Goal: Ask a question: Seek information or help from site administrators or community

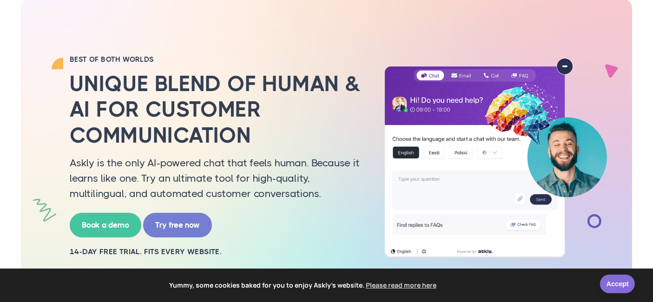
click at [618, 284] on link "Accept" at bounding box center [617, 284] width 35 height 19
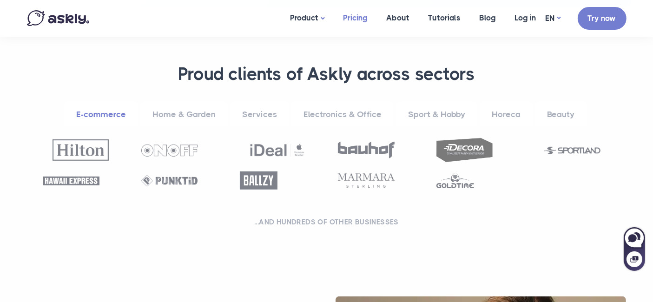
click at [359, 20] on link "Pricing" at bounding box center [355, 18] width 43 height 36
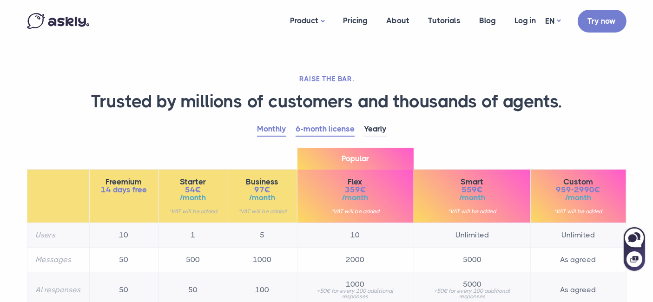
click at [275, 128] on link "Monthly" at bounding box center [271, 129] width 29 height 14
click at [314, 55] on link "Live chat" at bounding box center [327, 57] width 93 height 16
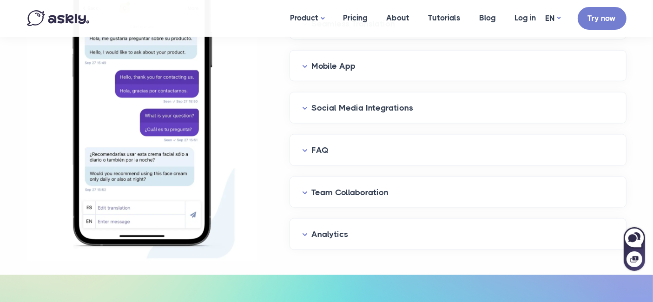
scroll to position [1187, 0]
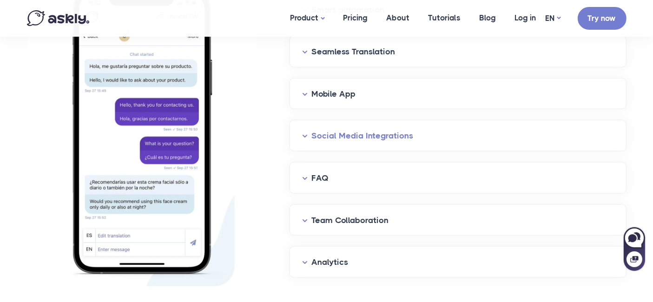
click at [357, 137] on button "Social Media Integrations" at bounding box center [458, 136] width 312 height 14
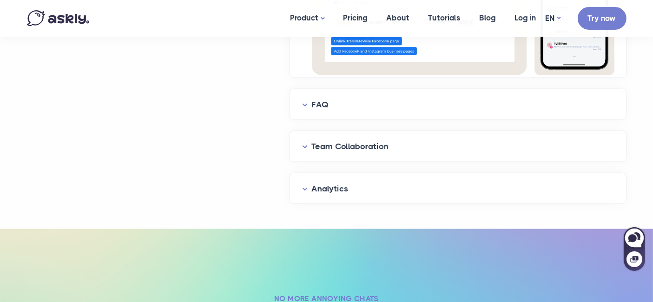
scroll to position [1497, 0]
click at [634, 236] on icon at bounding box center [632, 238] width 8 height 8
select select "**"
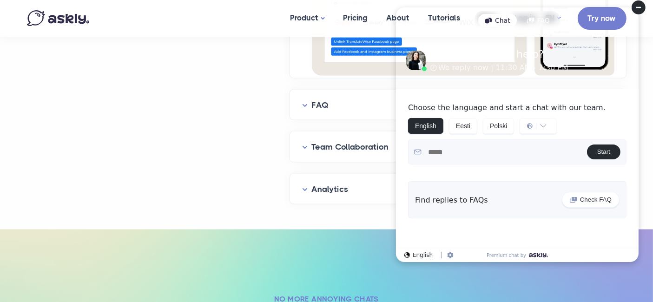
scroll to position [1494, 0]
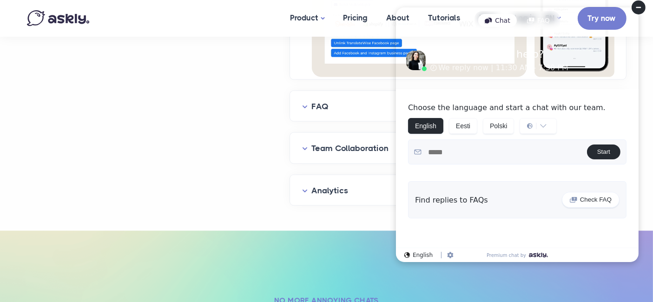
click at [459, 144] on textarea at bounding box center [503, 152] width 165 height 17
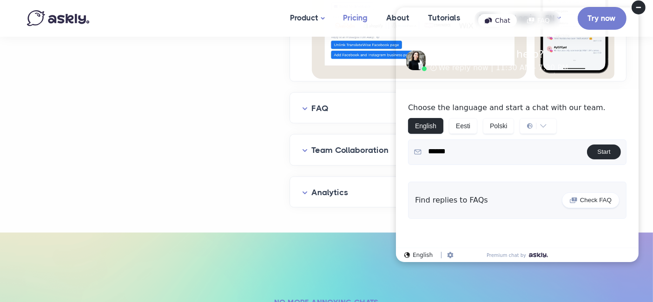
scroll to position [1492, 0]
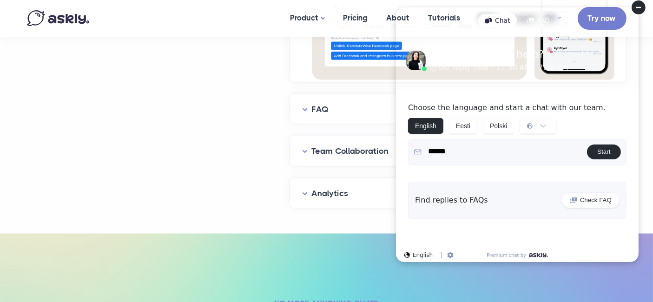
click at [465, 158] on textarea "******" at bounding box center [503, 152] width 165 height 19
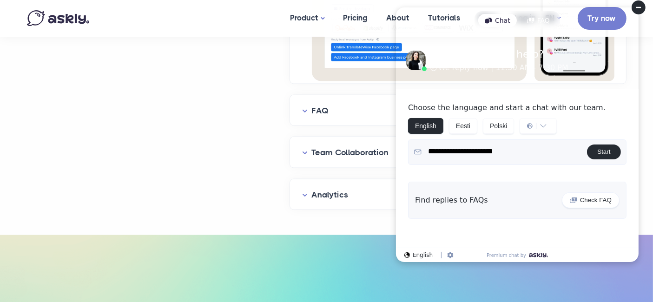
type textarea "**********"
click at [609, 149] on button "Start" at bounding box center [602, 151] width 33 height 15
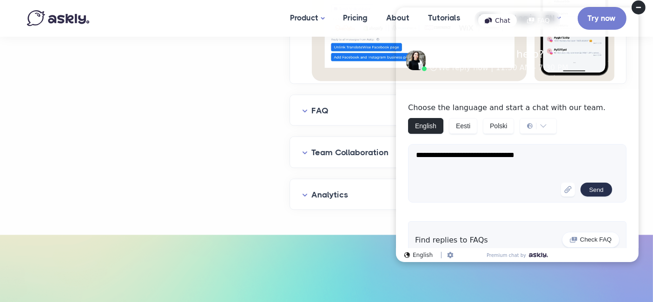
type textarea "**********"
click at [586, 188] on button "Send" at bounding box center [595, 190] width 31 height 14
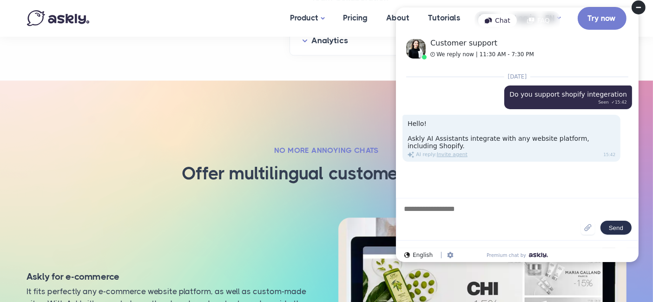
scroll to position [1643, 0]
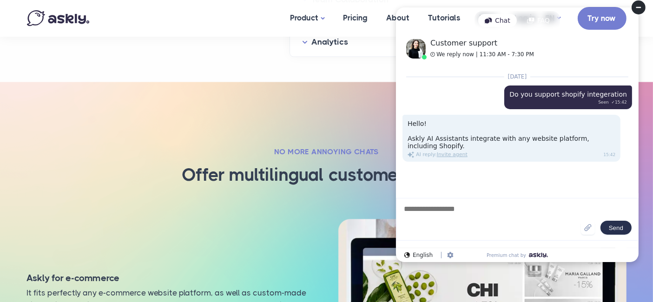
click at [485, 209] on textarea at bounding box center [491, 219] width 178 height 31
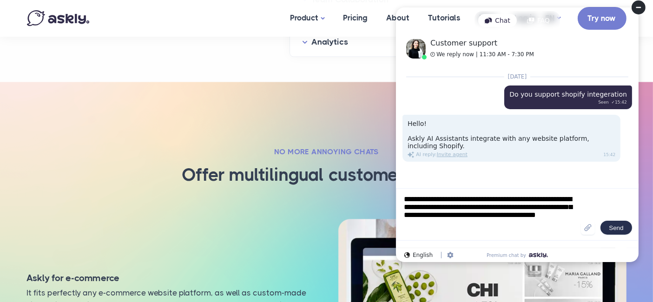
type textarea "**********"
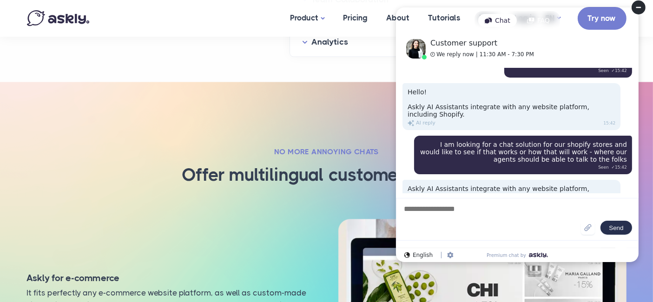
scroll to position [71, 0]
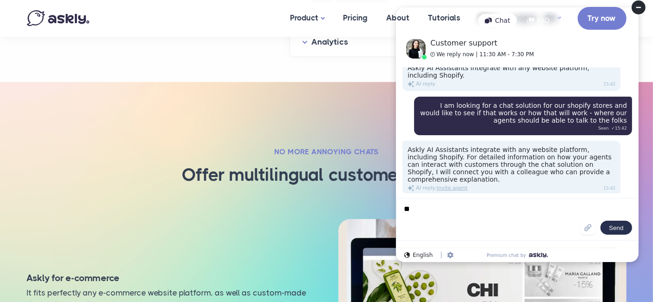
type textarea "*"
type textarea "**********"
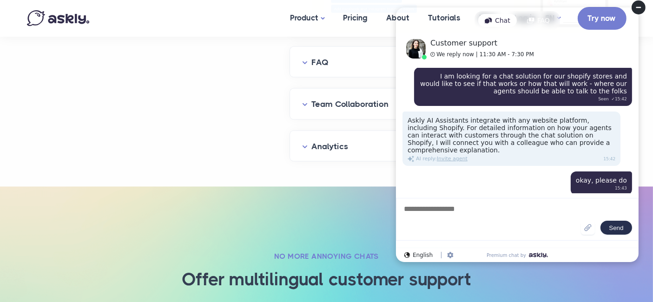
scroll to position [1540, 0]
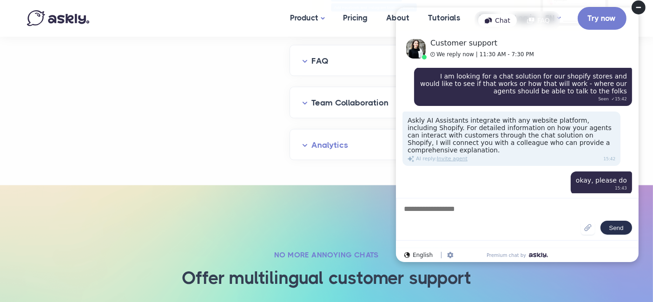
click at [323, 138] on button "Analytics" at bounding box center [458, 145] width 312 height 14
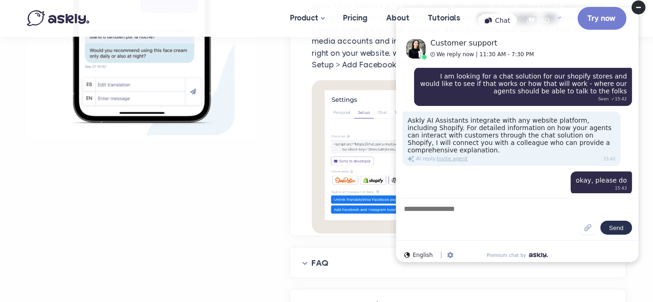
scroll to position [1334, 0]
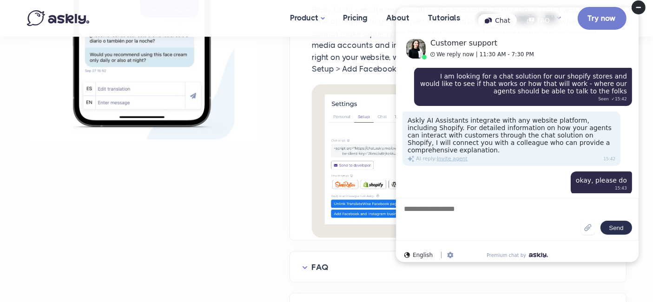
click at [639, 4] on circle at bounding box center [638, 7] width 14 height 14
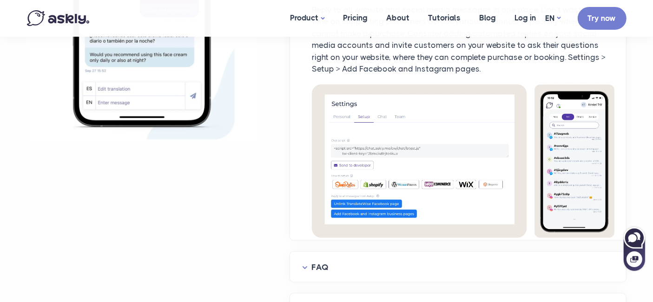
click at [632, 237] on icon at bounding box center [632, 238] width 8 height 8
select select "**"
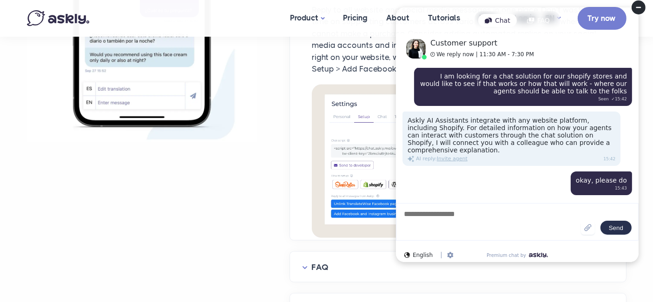
scroll to position [1332, 0]
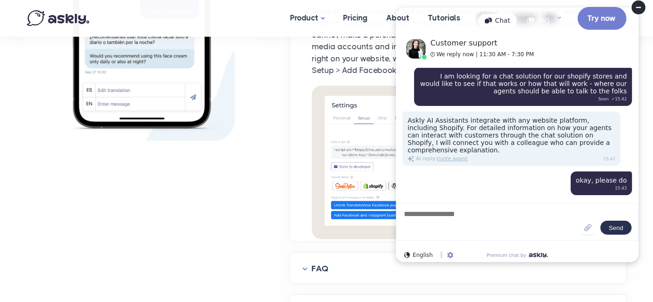
click at [344, 124] on img at bounding box center [463, 162] width 302 height 153
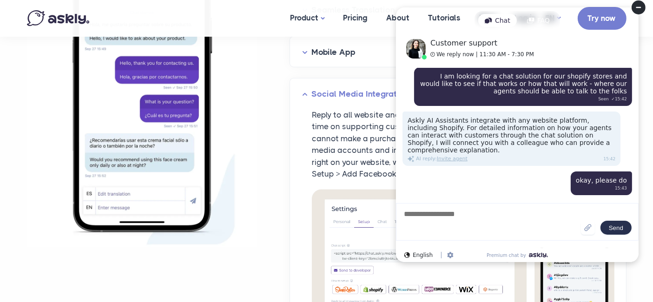
scroll to position [1228, 0]
click at [316, 89] on button "Social Media Integrations" at bounding box center [458, 94] width 312 height 14
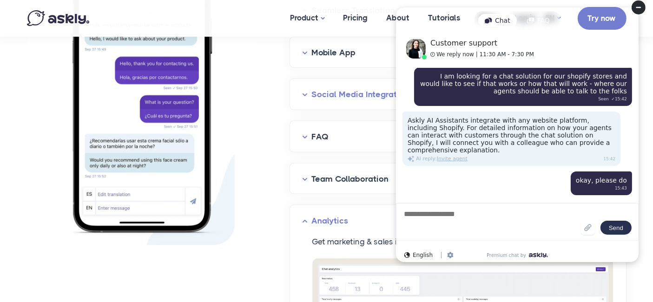
click at [317, 89] on button "Social Media Integrations" at bounding box center [458, 94] width 312 height 14
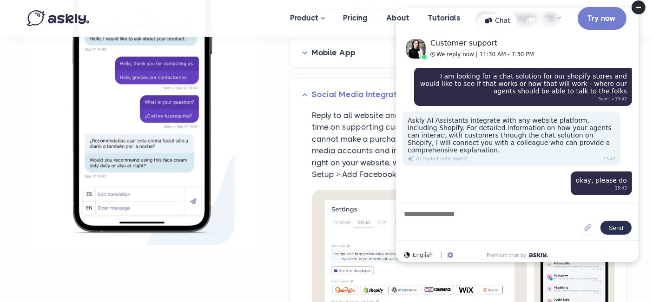
click at [317, 88] on button "Social Media Integrations" at bounding box center [458, 94] width 312 height 14
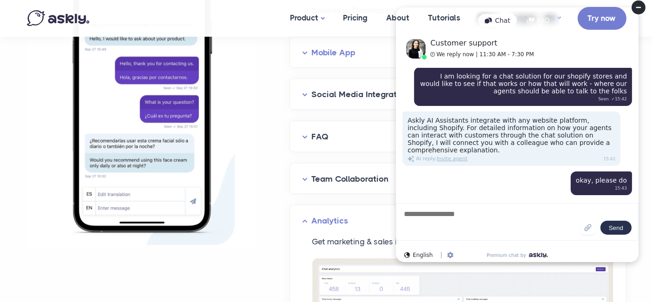
click at [337, 47] on button "Mobile App" at bounding box center [458, 53] width 312 height 14
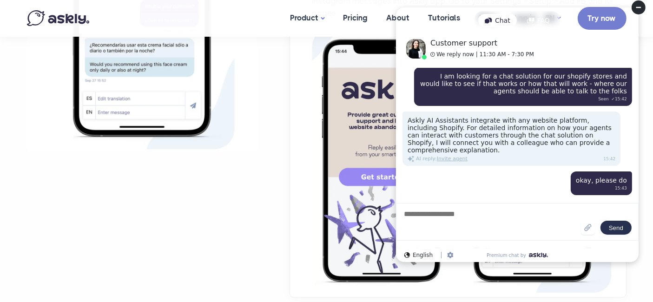
scroll to position [1383, 0]
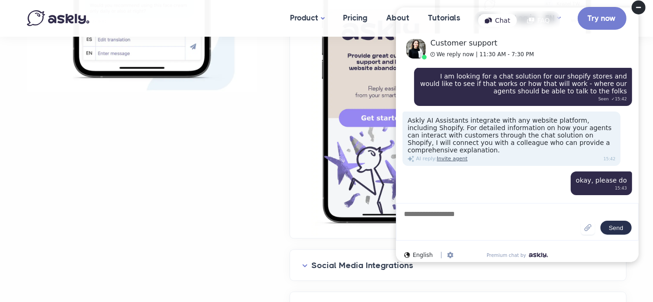
click at [455, 155] on div "Invite agent" at bounding box center [451, 158] width 31 height 7
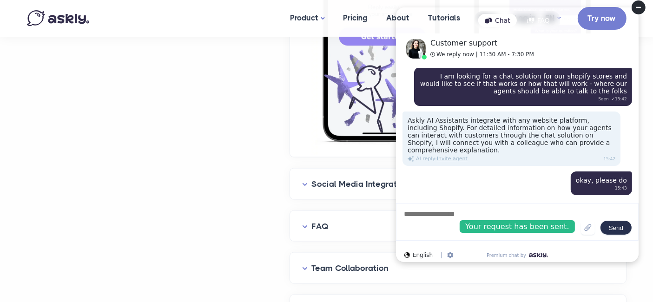
scroll to position [1538, 0]
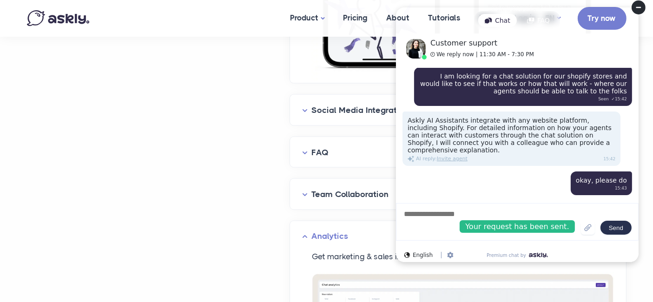
click at [635, 6] on circle at bounding box center [638, 7] width 14 height 14
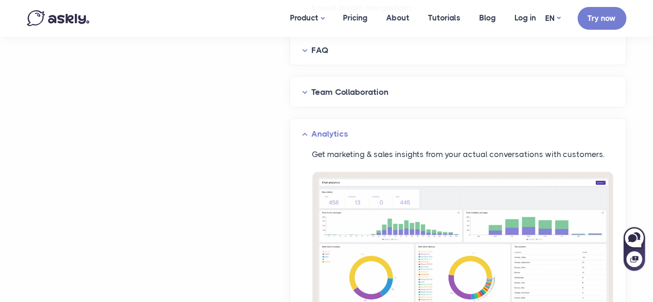
scroll to position [1590, 0]
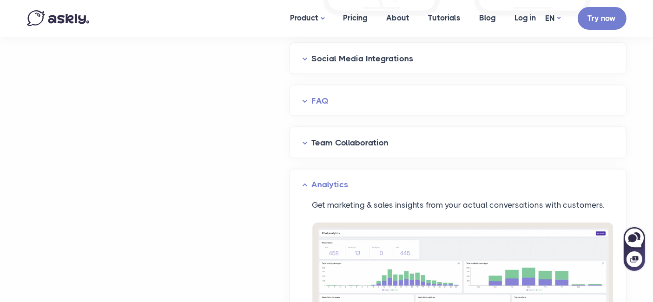
click at [373, 101] on button "FAQ" at bounding box center [458, 101] width 312 height 14
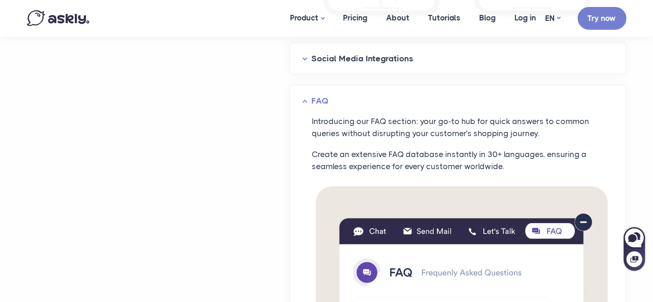
click at [371, 104] on button "FAQ" at bounding box center [458, 101] width 312 height 14
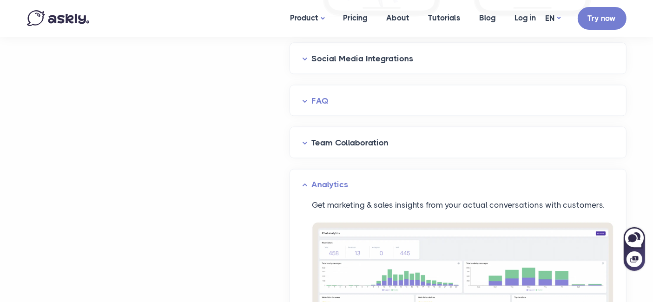
scroll to position [1693, 0]
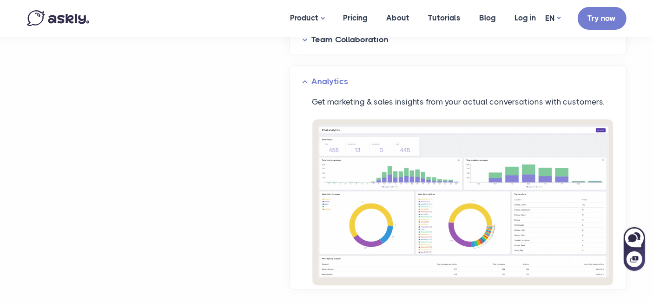
click at [373, 83] on button "Analytics" at bounding box center [458, 82] width 312 height 14
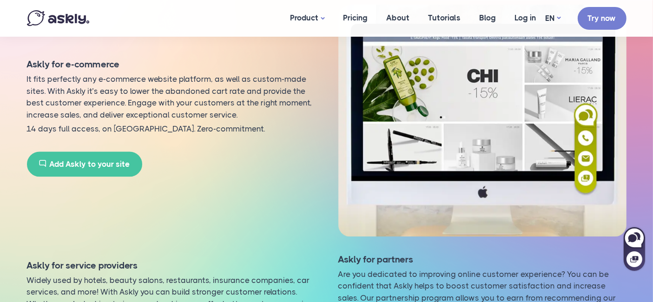
scroll to position [2003, 0]
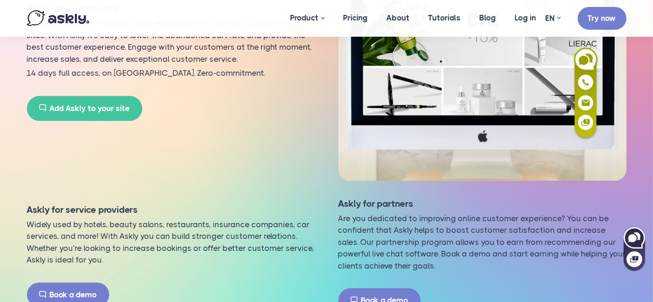
click at [635, 234] on icon at bounding box center [633, 237] width 21 height 21
select select "**"
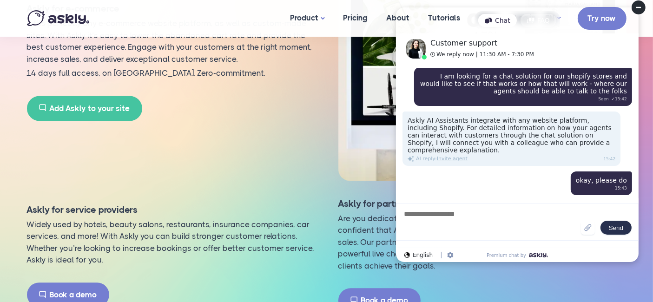
click at [537, 21] on div "FAQ" at bounding box center [538, 20] width 36 height 13
select select "**"
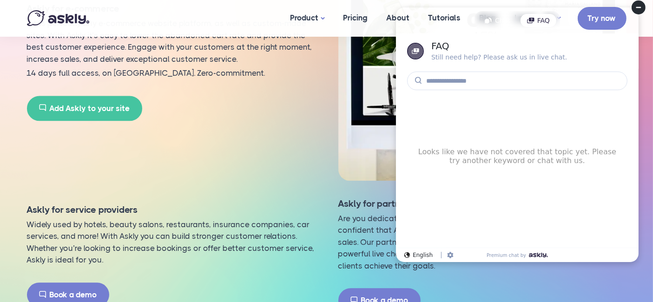
click at [496, 28] on div "Chat FAQ" at bounding box center [516, 20] width 85 height 19
click at [501, 22] on div "Chat" at bounding box center [497, 20] width 39 height 13
select select "**"
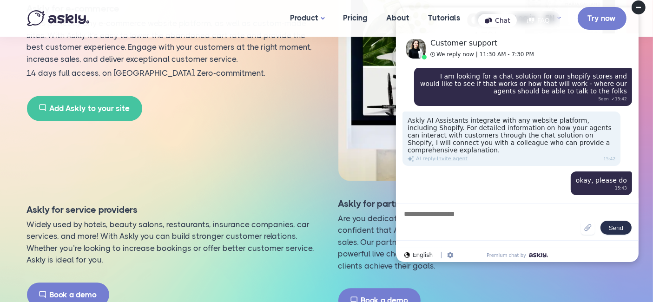
click at [4, 148] on section "NO more annoying chats Offer multilingual customer support Askly for e-commerce…" at bounding box center [326, 94] width 653 height 565
click at [452, 211] on textarea at bounding box center [491, 222] width 178 height 26
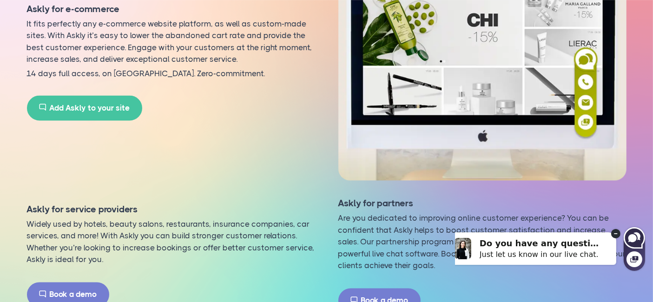
drag, startPoint x: 468, startPoint y: 228, endPoint x: 636, endPoint y: 238, distance: 168.0
click at [636, 238] on icon at bounding box center [633, 237] width 20 height 20
select select "**"
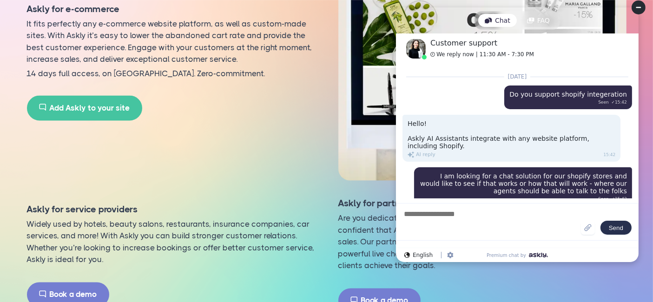
scroll to position [100, 0]
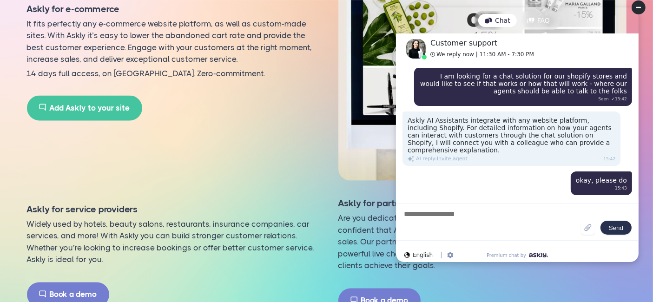
click at [475, 217] on textarea at bounding box center [491, 222] width 178 height 26
click at [233, 239] on p "Widely used by hotels, beauty salons, restaurants, insurance companies, car ser…" at bounding box center [171, 242] width 288 height 47
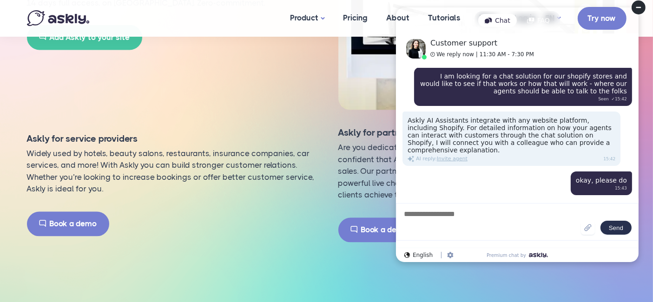
scroll to position [1780, 0]
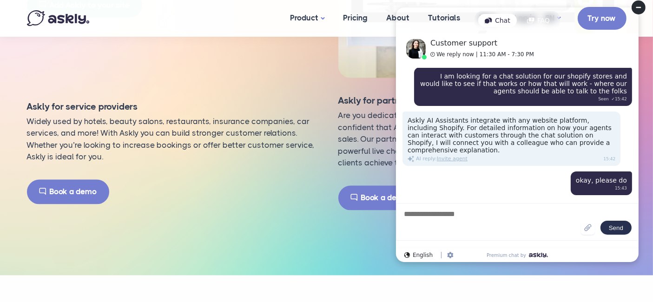
click at [631, 8] on circle at bounding box center [638, 7] width 14 height 14
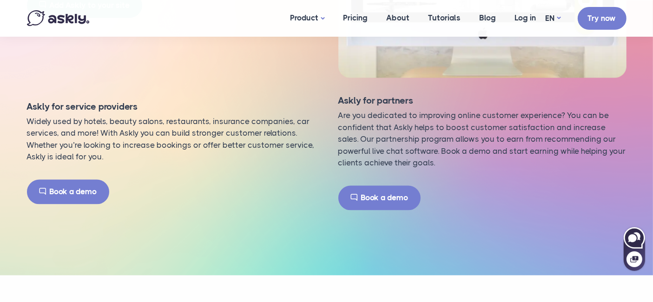
click at [629, 231] on icon at bounding box center [633, 237] width 20 height 20
select select "**"
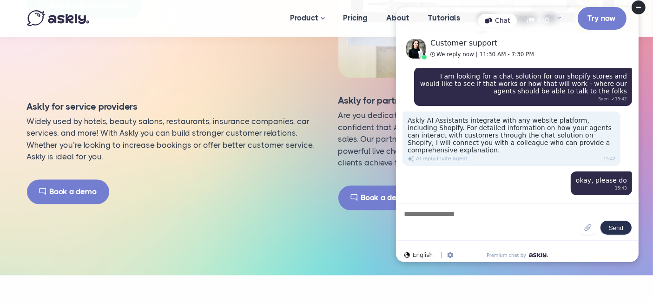
type textarea "*"
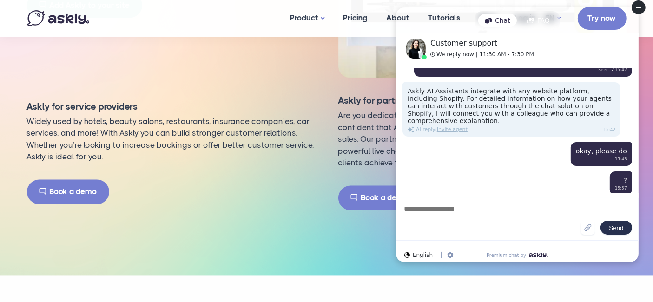
click at [253, 23] on div at bounding box center [154, 18] width 254 height 16
drag, startPoint x: 636, startPoint y: 7, endPoint x: 1024, endPoint y: 7, distance: 387.9
click at [636, 7] on circle at bounding box center [638, 7] width 14 height 14
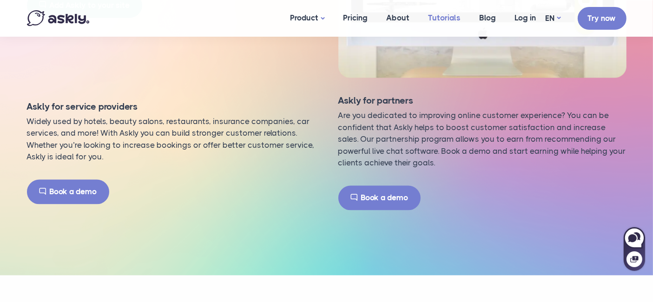
click at [448, 19] on link "Tutorials" at bounding box center [444, 18] width 51 height 36
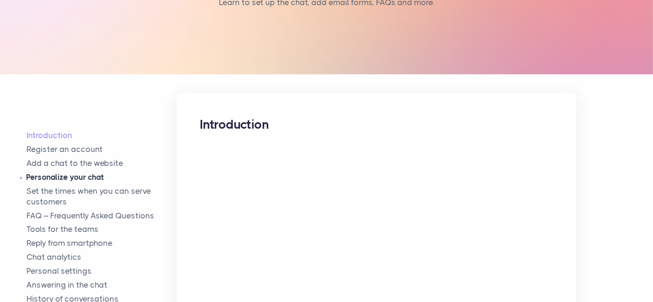
scroll to position [155, 0]
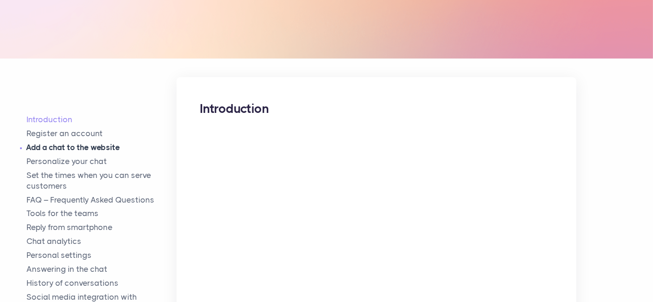
click at [84, 144] on link "Add a chat to the website" at bounding box center [102, 147] width 150 height 11
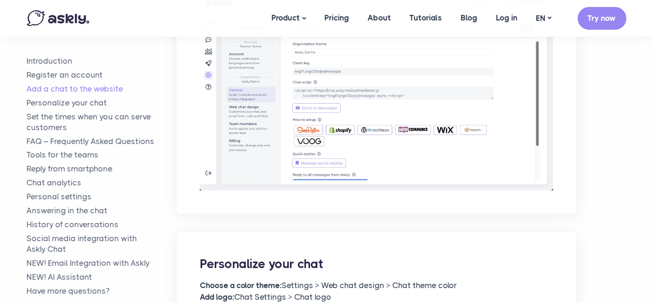
scroll to position [822, 0]
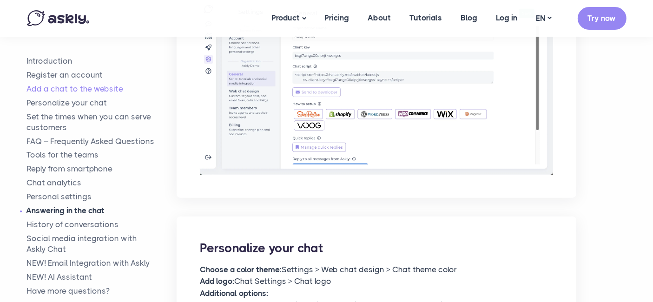
click at [73, 212] on link "Answering in the chat" at bounding box center [102, 210] width 150 height 11
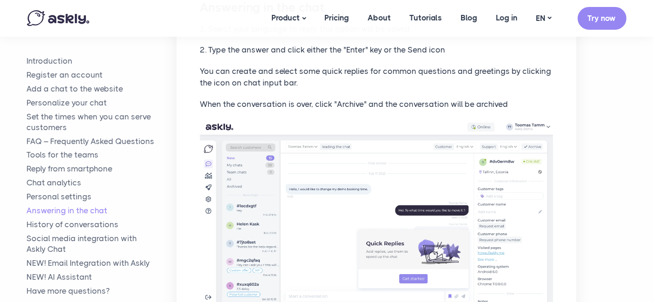
scroll to position [3653, 0]
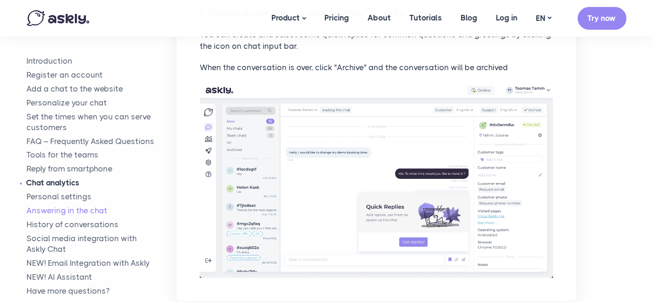
click at [70, 181] on link "Chat analytics" at bounding box center [102, 182] width 150 height 11
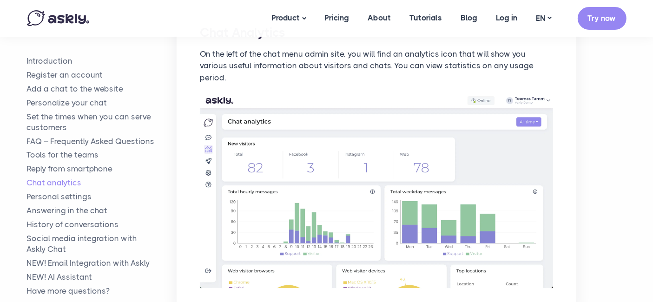
scroll to position [2889, 0]
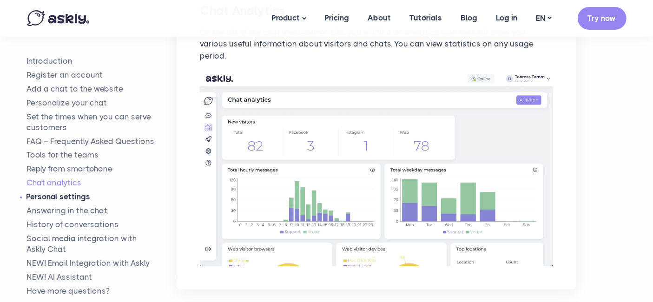
click at [72, 197] on link "Personal settings" at bounding box center [102, 196] width 150 height 11
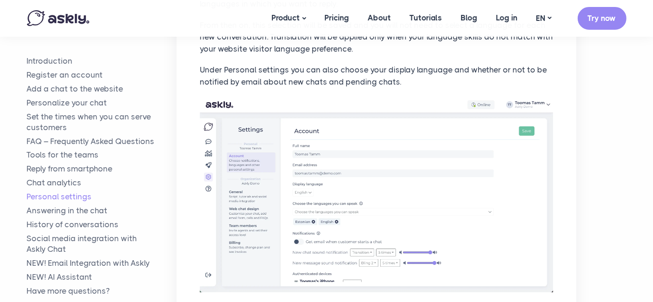
scroll to position [3206, 0]
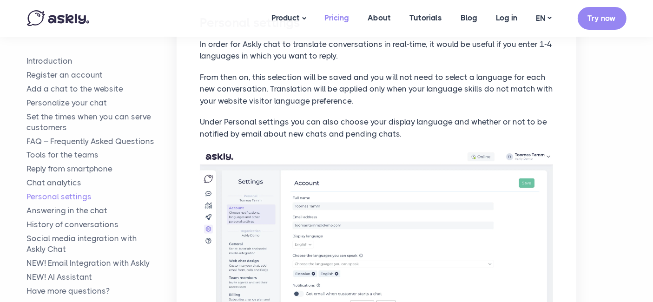
click at [335, 19] on link "Pricing" at bounding box center [336, 18] width 43 height 36
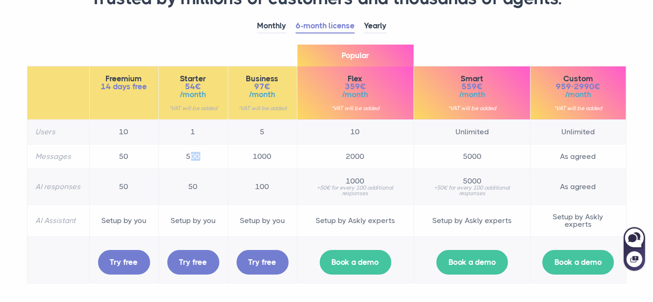
drag, startPoint x: 189, startPoint y: 156, endPoint x: 202, endPoint y: 156, distance: 13.0
click at [202, 156] on td "500" at bounding box center [192, 156] width 69 height 25
click at [255, 155] on td "1000" at bounding box center [262, 156] width 69 height 25
click at [254, 155] on td "1000" at bounding box center [262, 156] width 69 height 25
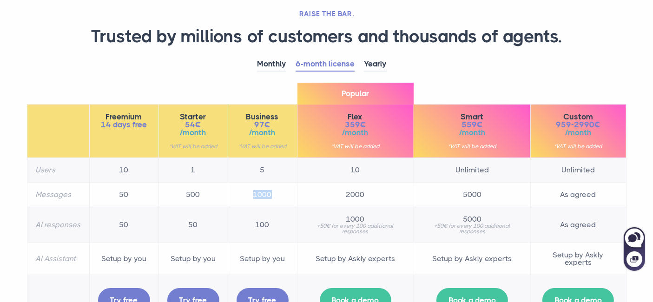
scroll to position [52, 0]
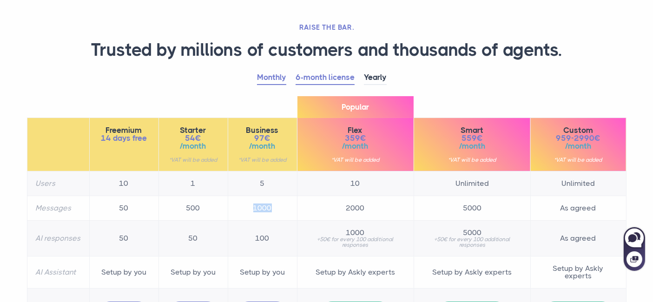
click at [284, 73] on link "Monthly" at bounding box center [271, 78] width 29 height 14
click at [324, 79] on link "6-month license" at bounding box center [324, 78] width 59 height 14
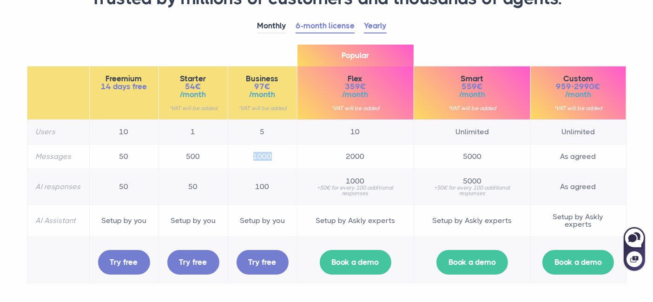
click at [373, 24] on link "Yearly" at bounding box center [375, 26] width 23 height 14
drag, startPoint x: 177, startPoint y: 154, endPoint x: 270, endPoint y: 154, distance: 92.9
click at [270, 154] on tr "Messages 50 500 1000 2000 5000 As agred" at bounding box center [326, 156] width 599 height 25
drag, startPoint x: 115, startPoint y: 157, endPoint x: 131, endPoint y: 157, distance: 16.7
click at [131, 157] on td "50" at bounding box center [123, 156] width 69 height 25
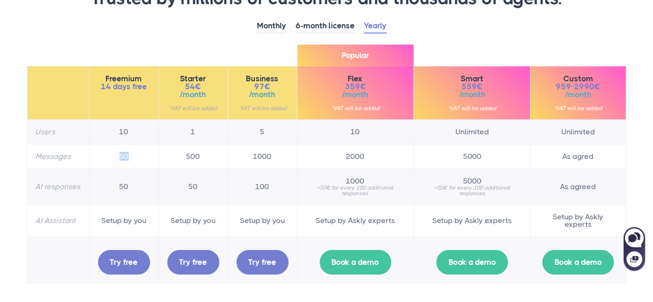
click at [121, 157] on td "50" at bounding box center [123, 156] width 69 height 25
click at [120, 157] on td "50" at bounding box center [123, 156] width 69 height 25
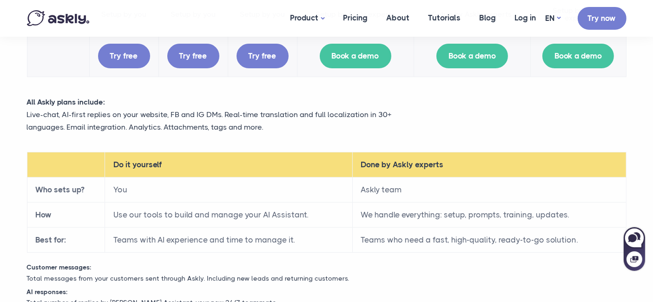
scroll to position [361, 0]
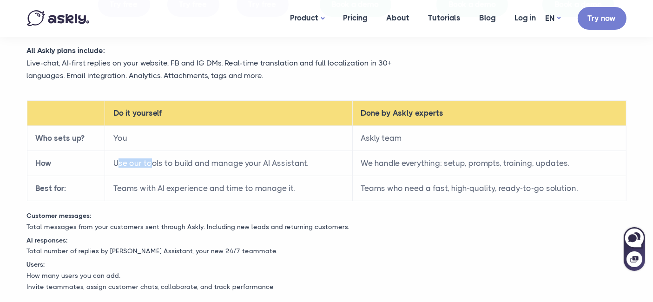
drag, startPoint x: 120, startPoint y: 157, endPoint x: 151, endPoint y: 161, distance: 30.9
click at [151, 161] on td "Use our tools to build and manage your AI Assistant." at bounding box center [229, 163] width 248 height 25
drag, startPoint x: 126, startPoint y: 188, endPoint x: 202, endPoint y: 185, distance: 75.8
click at [202, 185] on td "Teams with AI experience and time to manage it." at bounding box center [229, 188] width 248 height 25
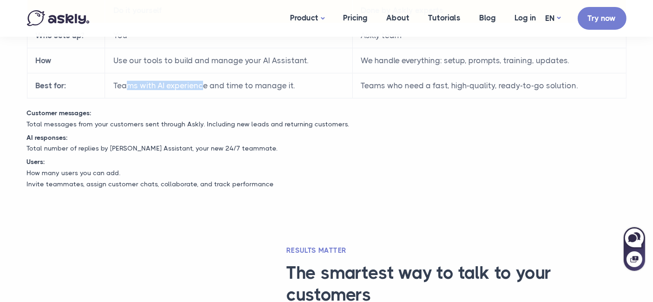
scroll to position [465, 0]
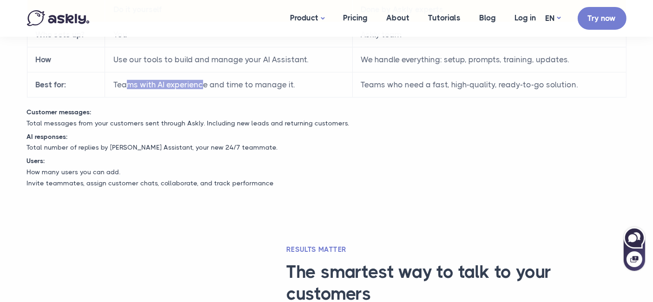
click at [640, 236] on icon at bounding box center [633, 237] width 20 height 20
select select "**"
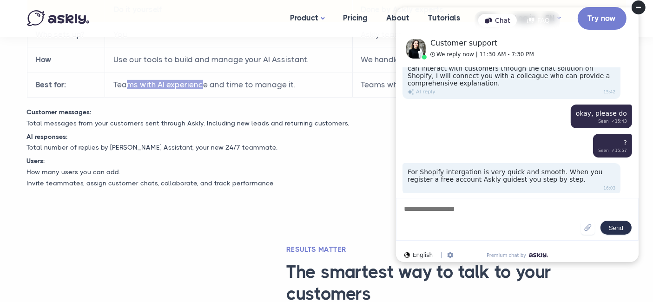
scroll to position [180, 0]
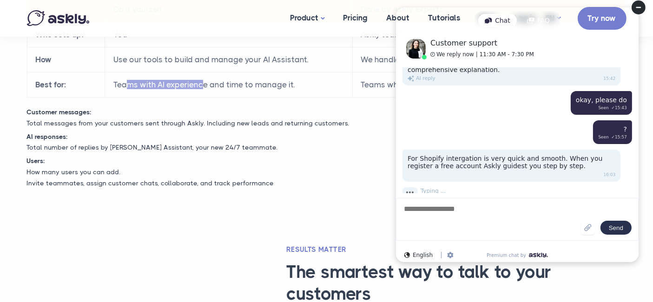
click at [617, 182] on div "Aug 18 2025 Do you support shopify integeration Seen ✓ 15:42 Hello! Askly AI As…" at bounding box center [516, 130] width 242 height 125
click at [453, 219] on textarea at bounding box center [491, 219] width 178 height 31
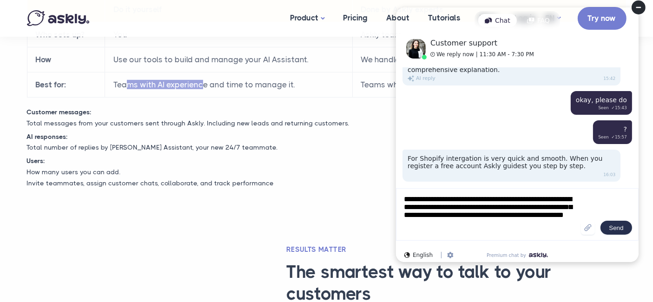
type textarea "**********"
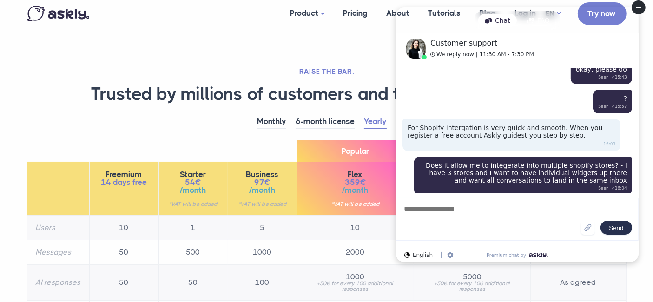
scroll to position [0, 0]
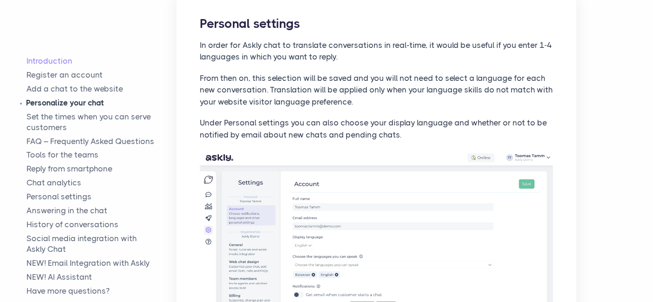
click at [75, 101] on link "Personalize your chat" at bounding box center [102, 103] width 150 height 11
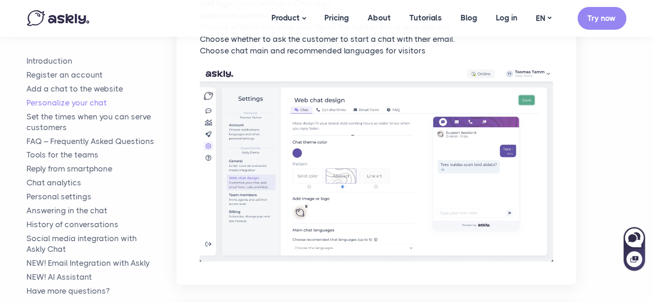
scroll to position [1175, 0]
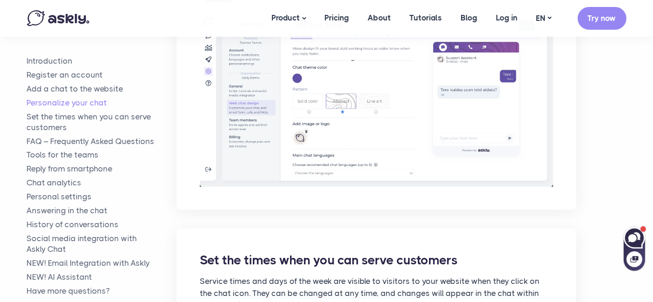
click at [631, 242] on icon at bounding box center [633, 237] width 20 height 20
select select "**"
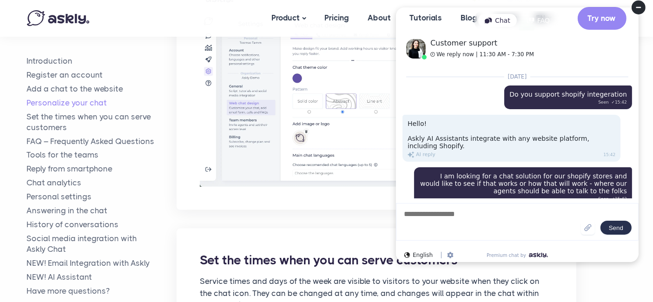
scroll to position [269, 0]
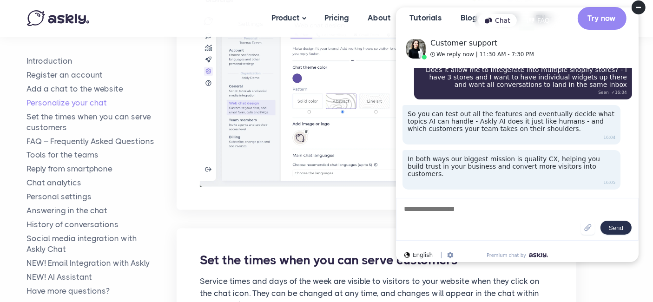
scroll to position [255, 0]
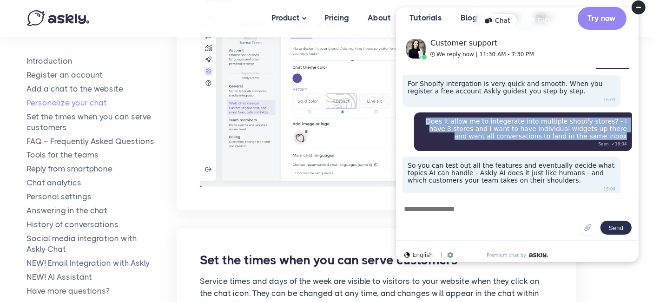
drag, startPoint x: 429, startPoint y: 112, endPoint x: 628, endPoint y: 129, distance: 200.0
click at [628, 129] on div "Does it allow me to integerate into multiple shopify stores? - I have 3 stores …" at bounding box center [522, 131] width 218 height 39
copy div "Does it allow me to integerate into multiple shopify stores? - I have 3 stores …"
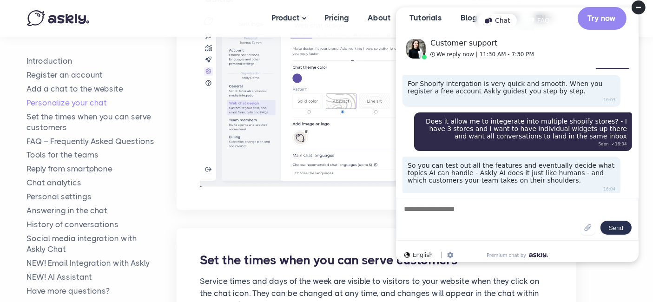
click at [506, 211] on textarea at bounding box center [491, 219] width 178 height 31
paste textarea "**********"
type textarea "**********"
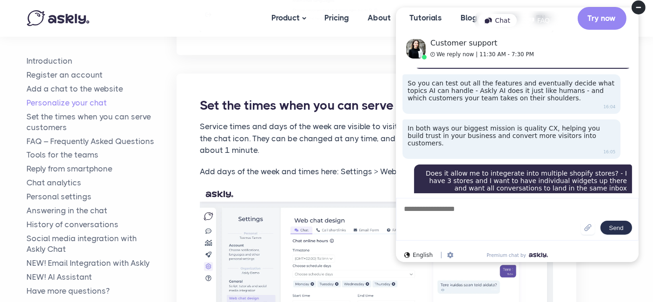
scroll to position [381, 0]
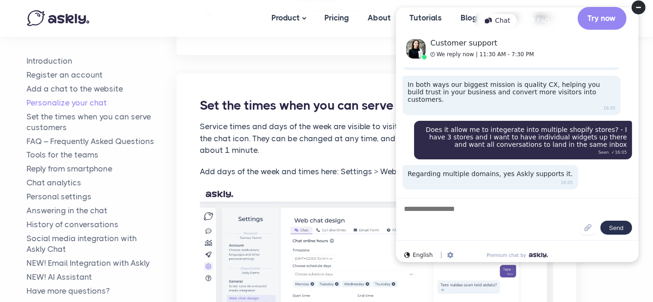
click at [450, 221] on textarea at bounding box center [491, 219] width 178 height 31
click at [345, 15] on link "Pricing" at bounding box center [336, 18] width 43 height 36
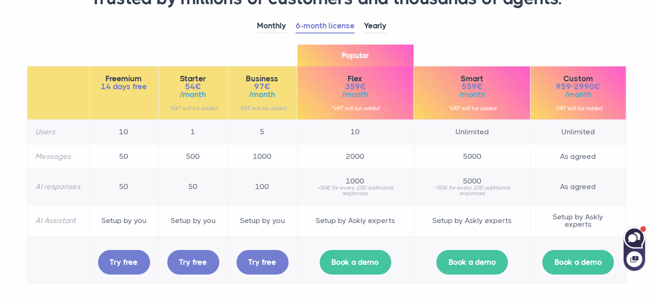
click at [635, 240] on icon at bounding box center [633, 237] width 20 height 20
select select "**"
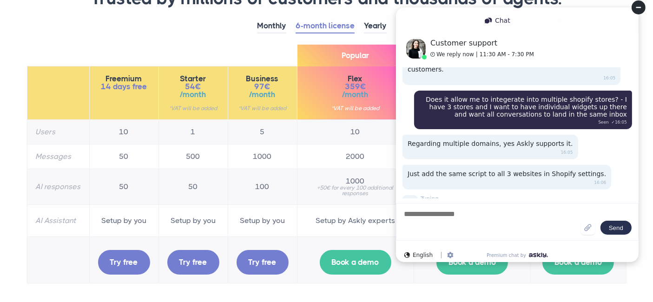
click at [447, 210] on textarea at bounding box center [491, 222] width 178 height 26
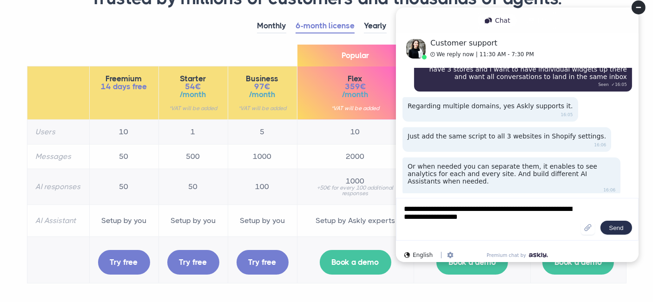
scroll to position [435, 0]
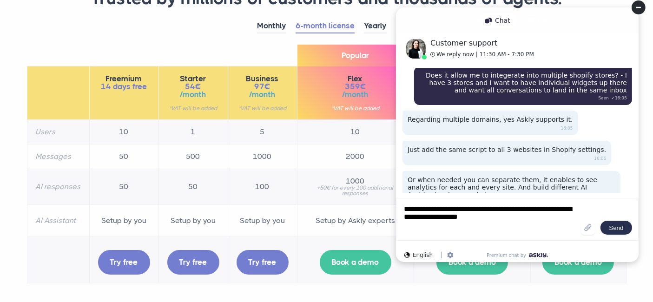
type textarea "**********"
drag, startPoint x: 507, startPoint y: 224, endPoint x: 362, endPoint y: 198, distance: 147.7
click html "Chat FAQ Customer support We reply now | 11:30 AM - 7:30 PM [DATE] Do you suppo…"
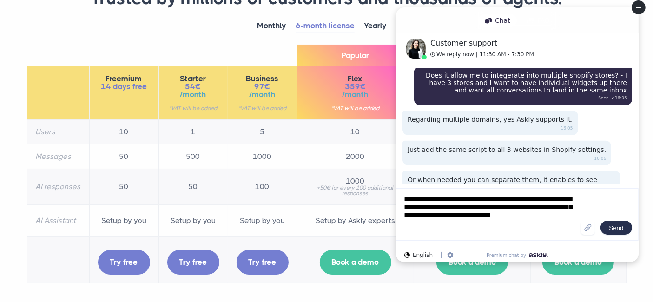
scroll to position [445, 0]
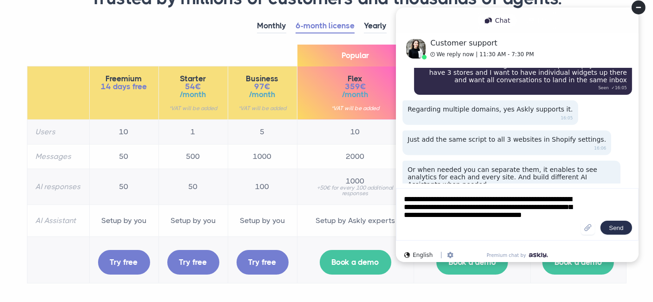
type textarea "**********"
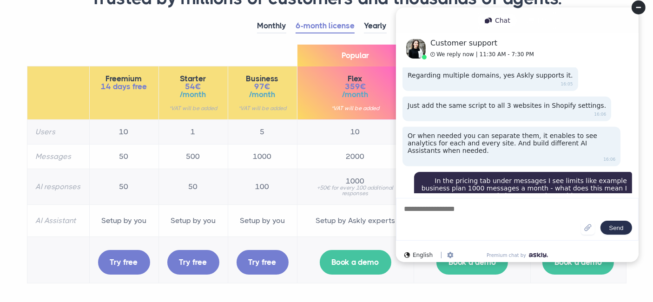
scroll to position [155, 0]
